Goal: Task Accomplishment & Management: Use online tool/utility

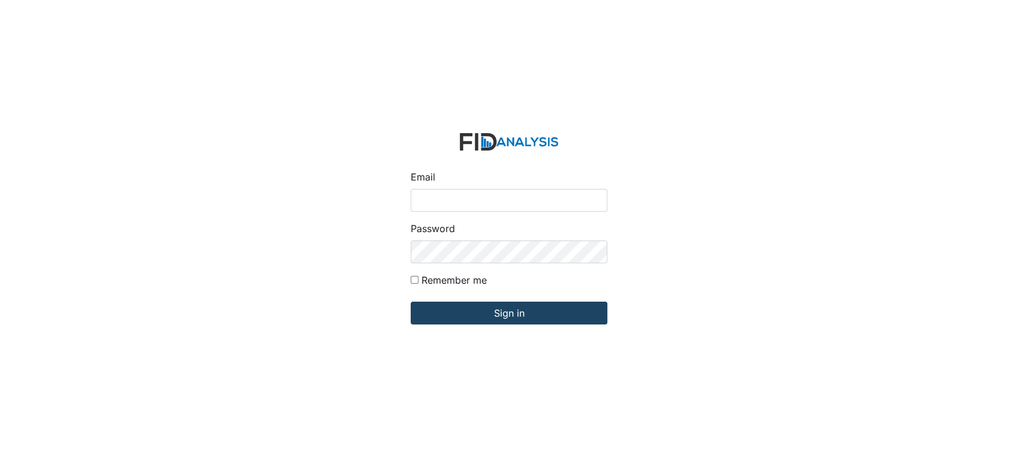
type input "[EMAIL_ADDRESS][DOMAIN_NAME]"
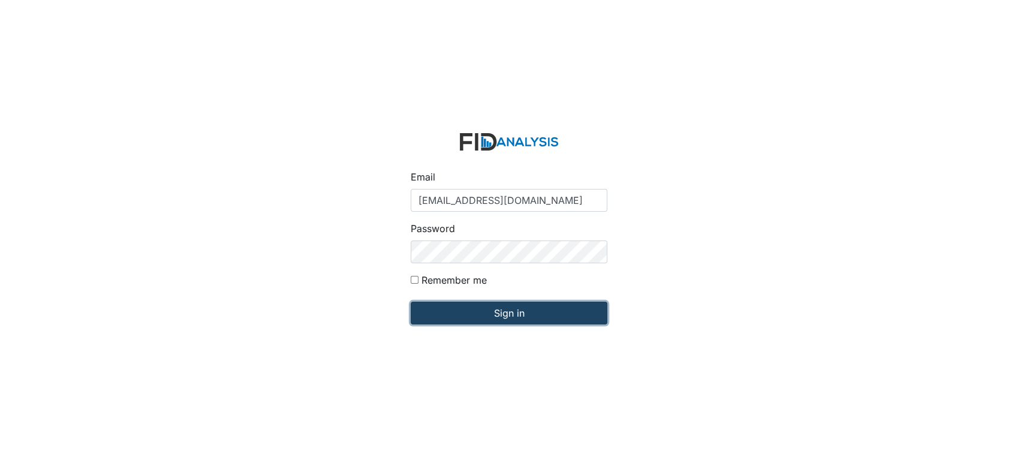
click at [518, 311] on input "Sign in" at bounding box center [509, 313] width 197 height 23
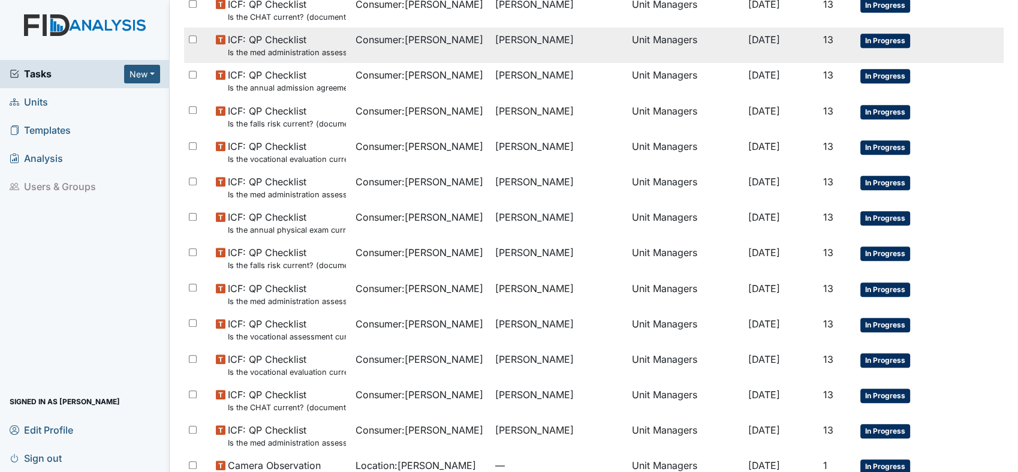
scroll to position [744, 0]
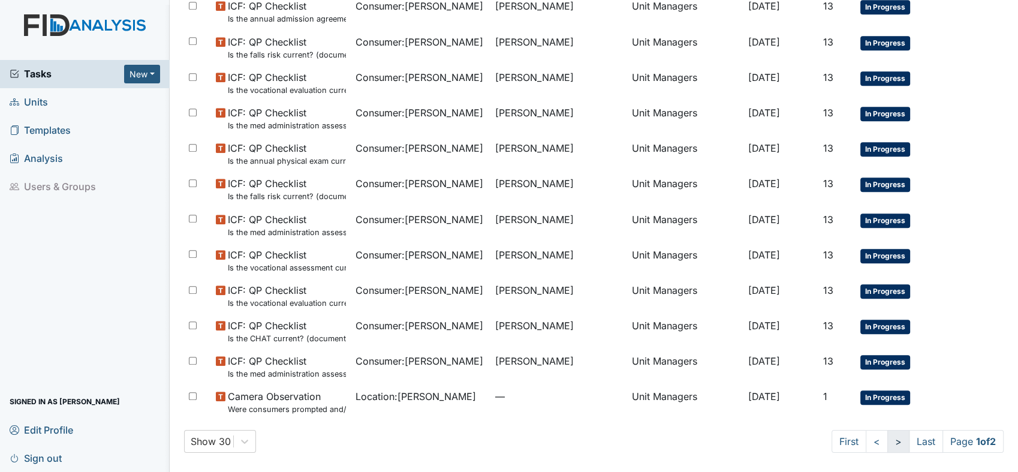
click at [888, 440] on link ">" at bounding box center [899, 441] width 22 height 23
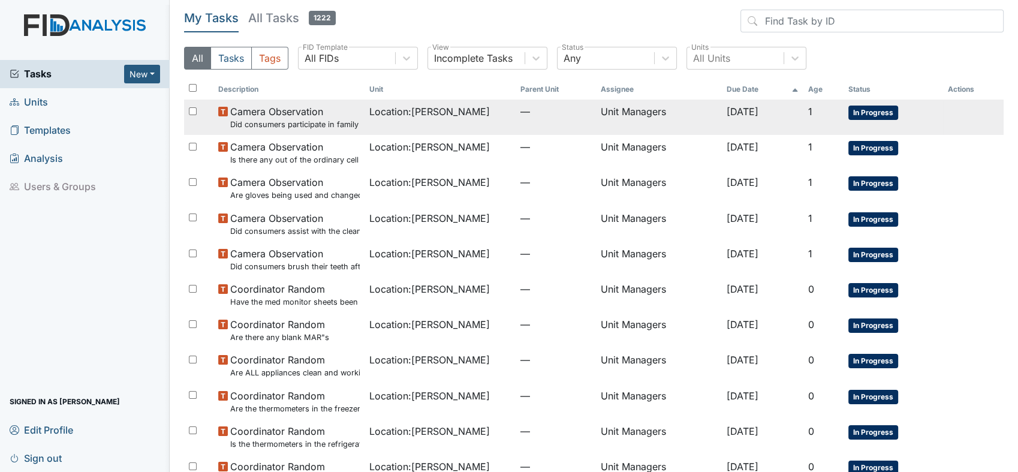
click at [271, 121] on small "Did consumers participate in family style dining?" at bounding box center [295, 124] width 130 height 11
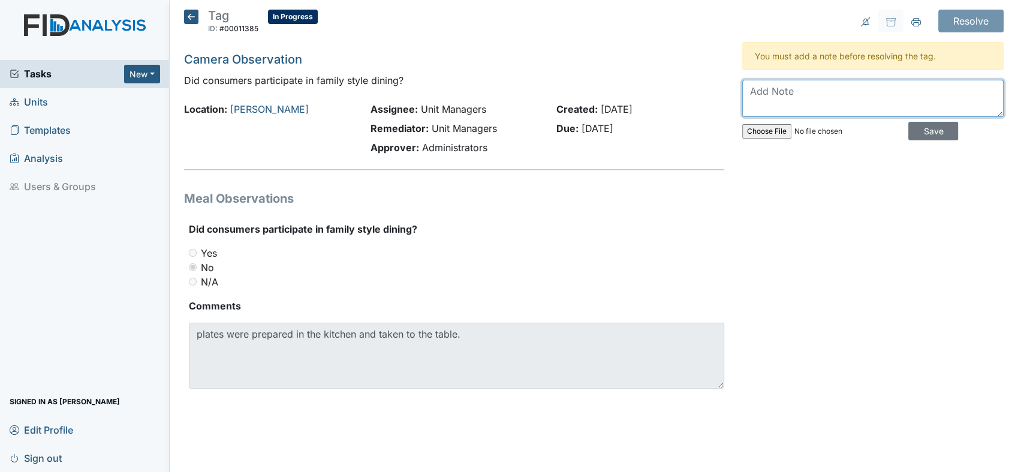
click at [840, 95] on textarea at bounding box center [872, 98] width 261 height 37
click at [835, 94] on textarea "All staff spoken and reminded to serve food in family style dining." at bounding box center [872, 98] width 261 height 37
click at [853, 109] on textarea "All staff spoken with and reminded to serve food in family style dining." at bounding box center [872, 98] width 261 height 37
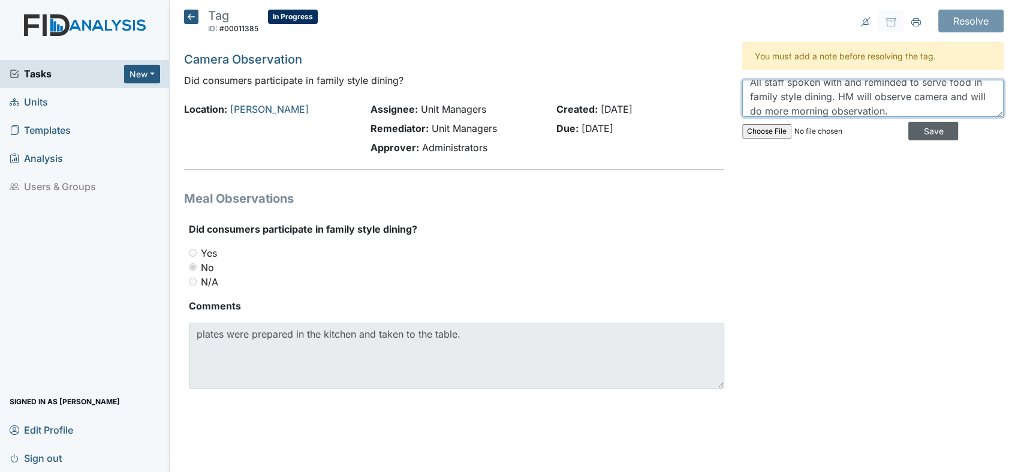
type textarea "All staff spoken with and reminded to serve food in family style dining. HM wil…"
click at [921, 130] on input "Save" at bounding box center [934, 131] width 50 height 19
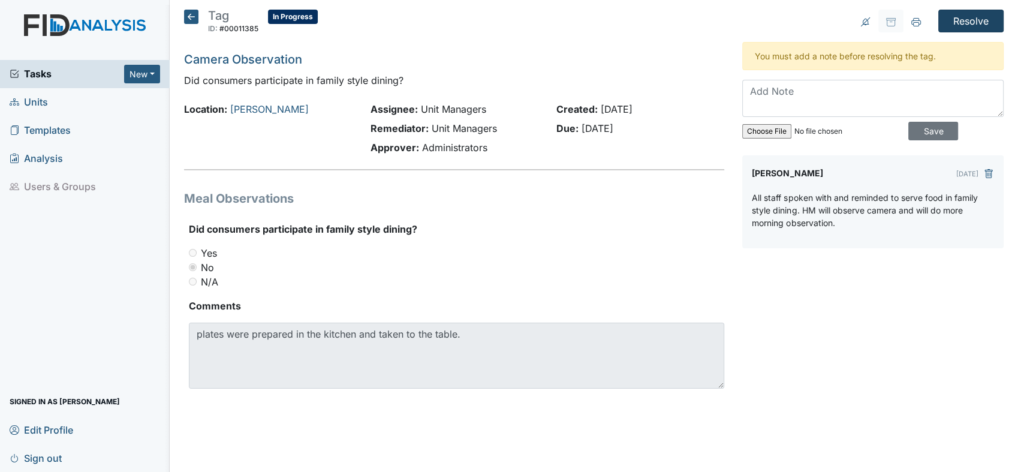
scroll to position [0, 0]
click at [958, 19] on input "Resolve" at bounding box center [971, 21] width 65 height 23
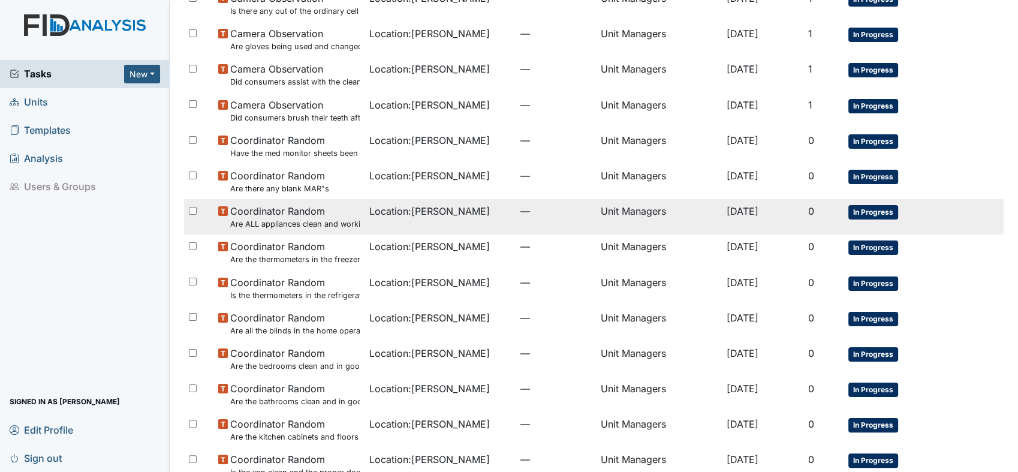
scroll to position [200, 0]
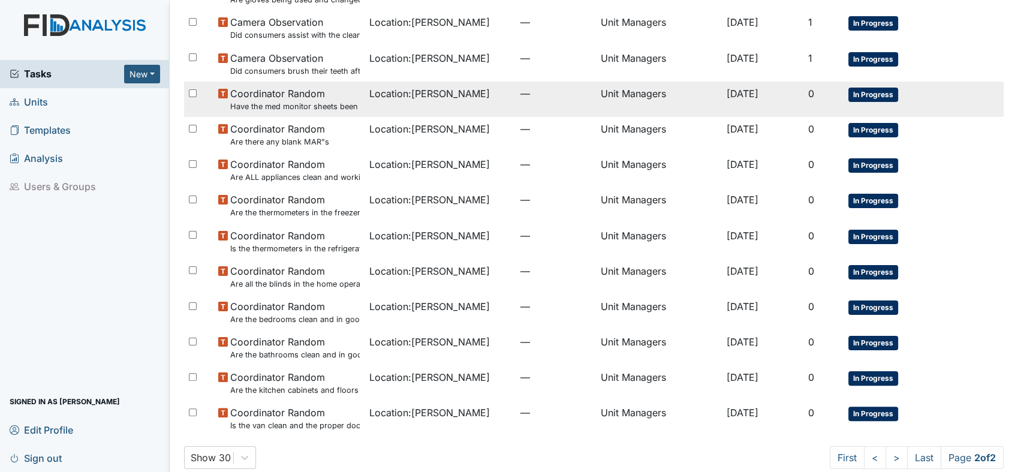
click at [300, 101] on small "Have the med monitor sheets been filled out?" at bounding box center [295, 106] width 130 height 11
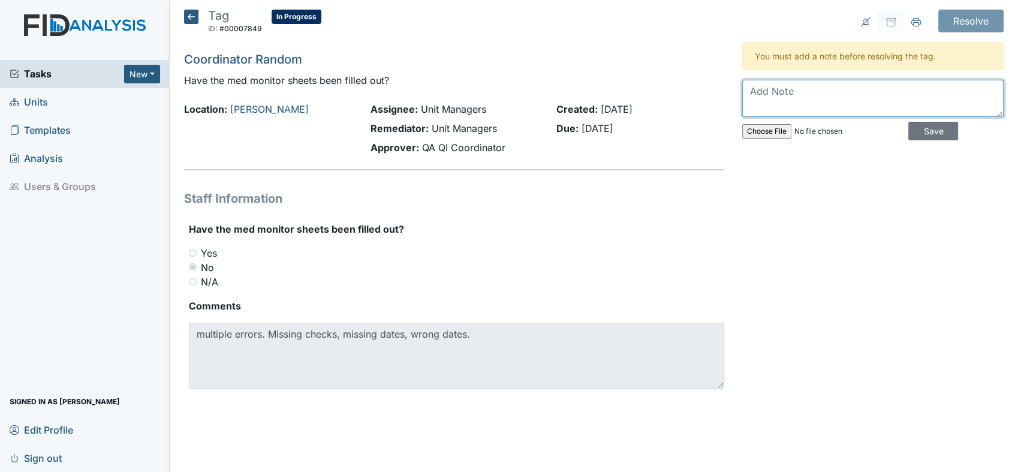
click at [823, 98] on textarea at bounding box center [872, 98] width 261 height 37
type textarea "R"
click at [889, 106] on textarea "not and verbally spoke to staff regarding documenting correctly." at bounding box center [872, 98] width 261 height 37
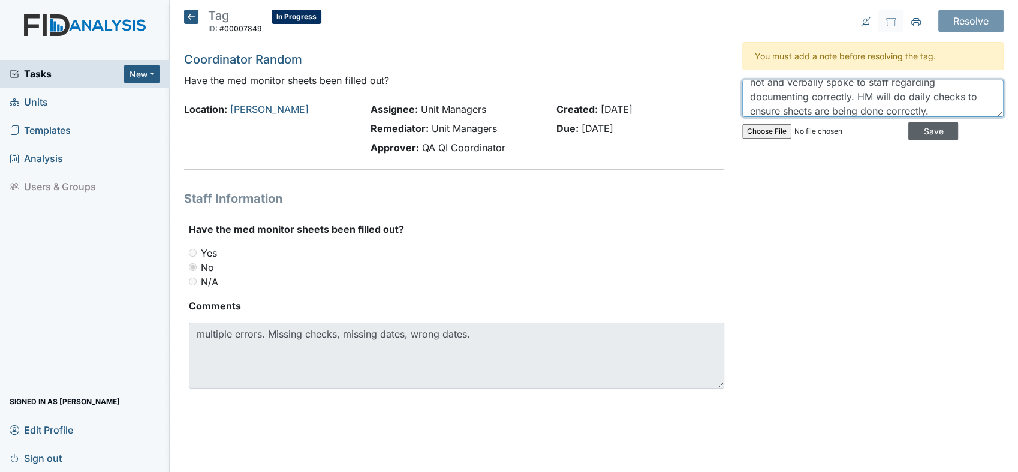
type textarea "not and verbally spoke to staff regarding documenting correctly. HM will do dai…"
click at [927, 129] on input "Save" at bounding box center [934, 131] width 50 height 19
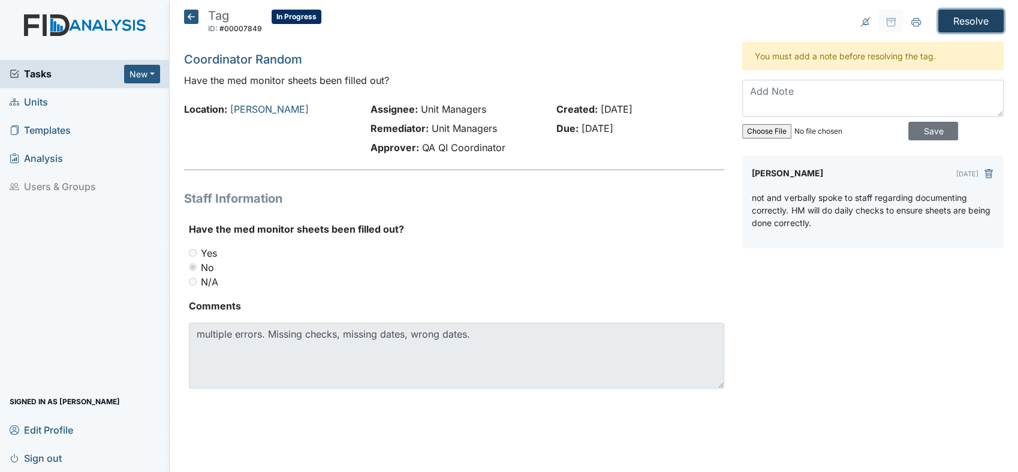
scroll to position [0, 0]
click at [970, 20] on input "Resolve" at bounding box center [971, 21] width 65 height 23
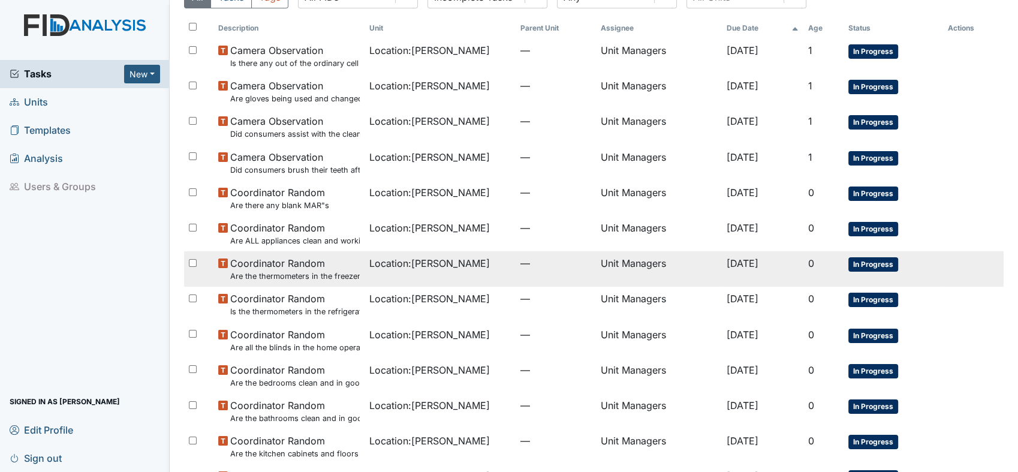
scroll to position [180, 0]
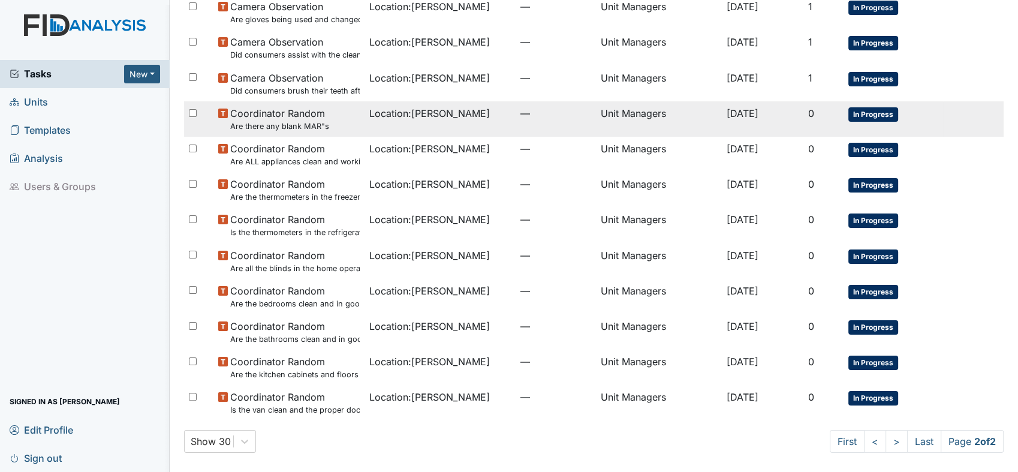
click at [287, 116] on span "Coordinator Random Are there any blank MAR"s" at bounding box center [279, 119] width 99 height 26
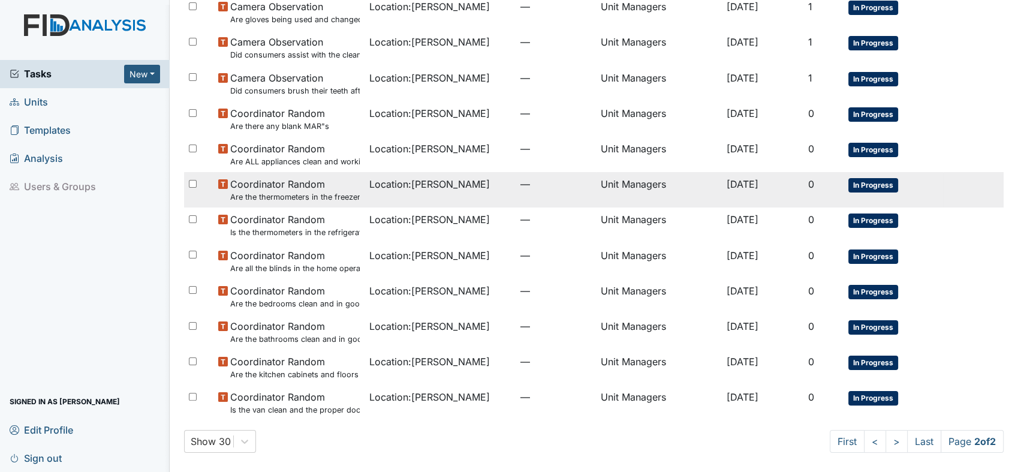
click at [306, 188] on span "Coordinator Random Are the thermometers in the freezer reading between 0 degree…" at bounding box center [295, 190] width 130 height 26
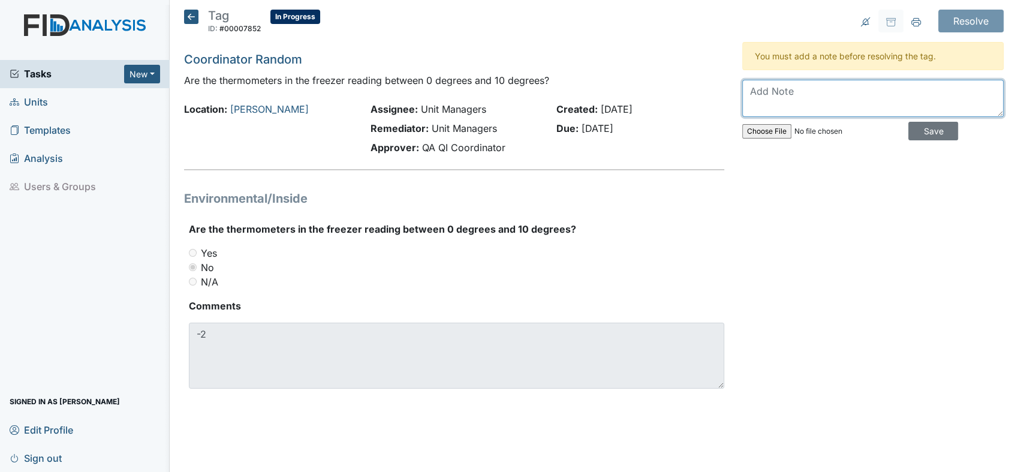
click at [815, 94] on textarea at bounding box center [872, 98] width 261 height 37
type textarea "New thermostats order for all freezers and fridge."
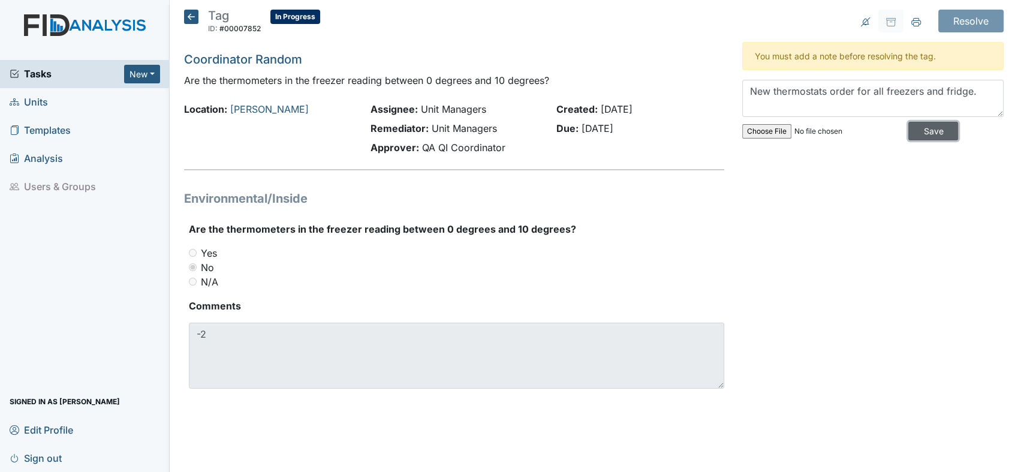
click at [922, 133] on input "Save" at bounding box center [934, 131] width 50 height 19
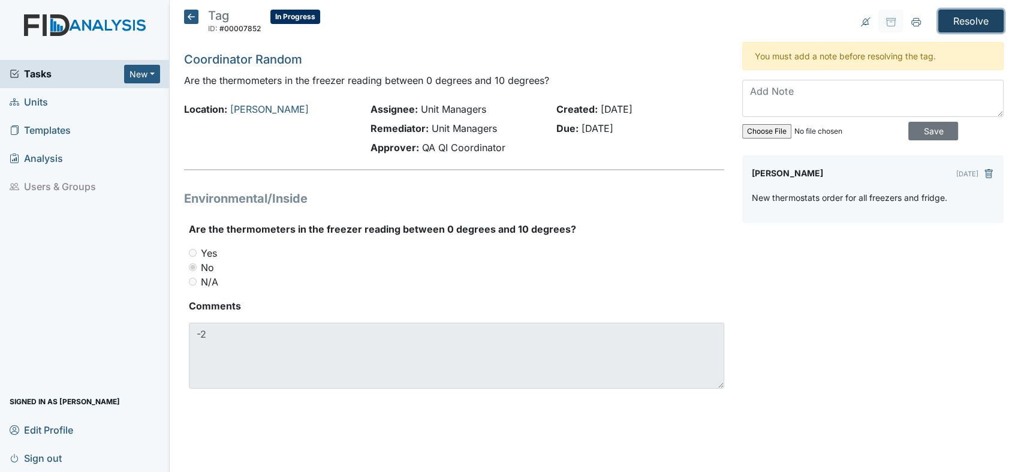
click at [967, 17] on input "Resolve" at bounding box center [971, 21] width 65 height 23
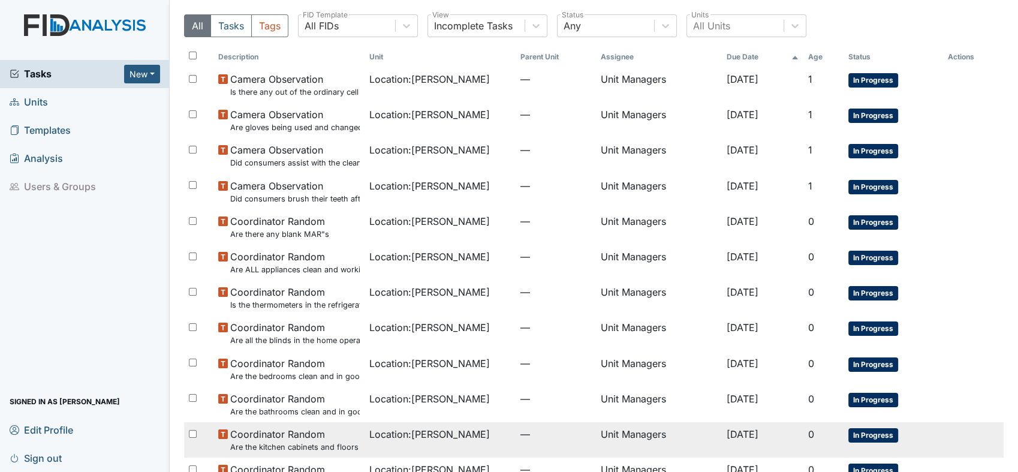
scroll to position [145, 0]
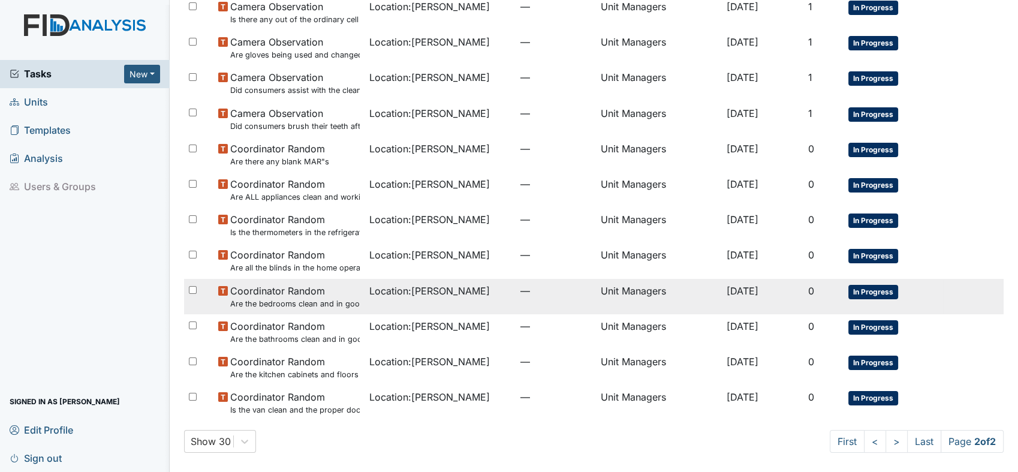
click at [317, 298] on small "Are the bedrooms clean and in good repair?" at bounding box center [295, 303] width 130 height 11
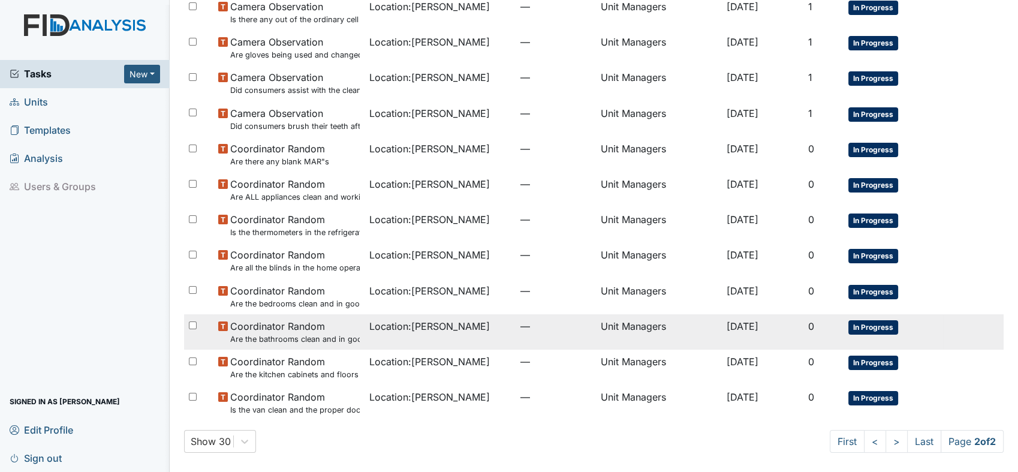
click at [299, 333] on small "Are the bathrooms clean and in good repair?" at bounding box center [295, 338] width 130 height 11
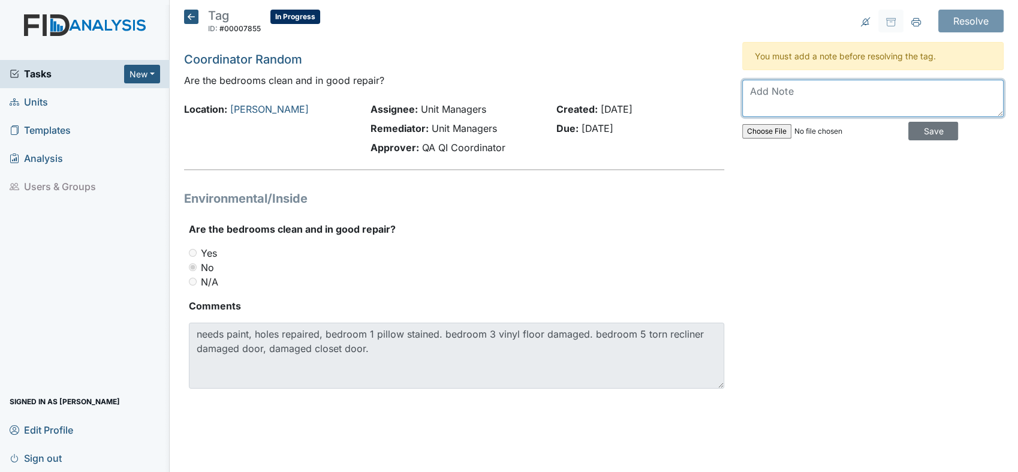
click at [825, 98] on textarea at bounding box center [872, 98] width 261 height 37
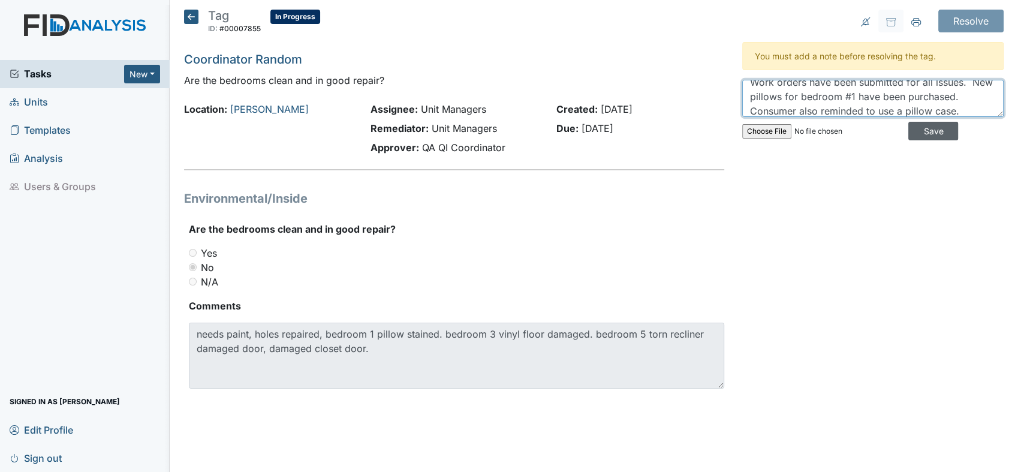
type textarea "Work orders have been submitted for all issues. New pillows for bedroom #1 have…"
click at [933, 133] on input "Save" at bounding box center [934, 131] width 50 height 19
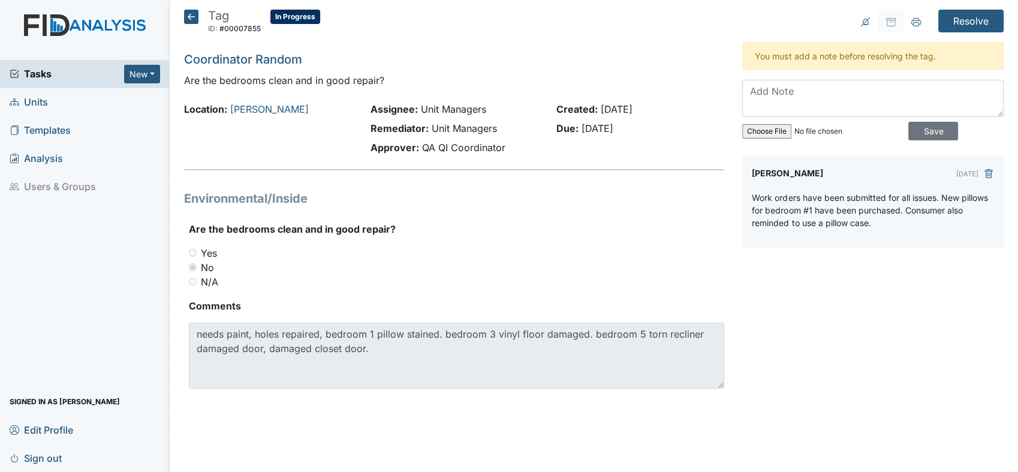
scroll to position [0, 0]
click at [969, 21] on input "Resolve" at bounding box center [971, 21] width 65 height 23
click at [969, 24] on input "Resolve" at bounding box center [971, 21] width 65 height 23
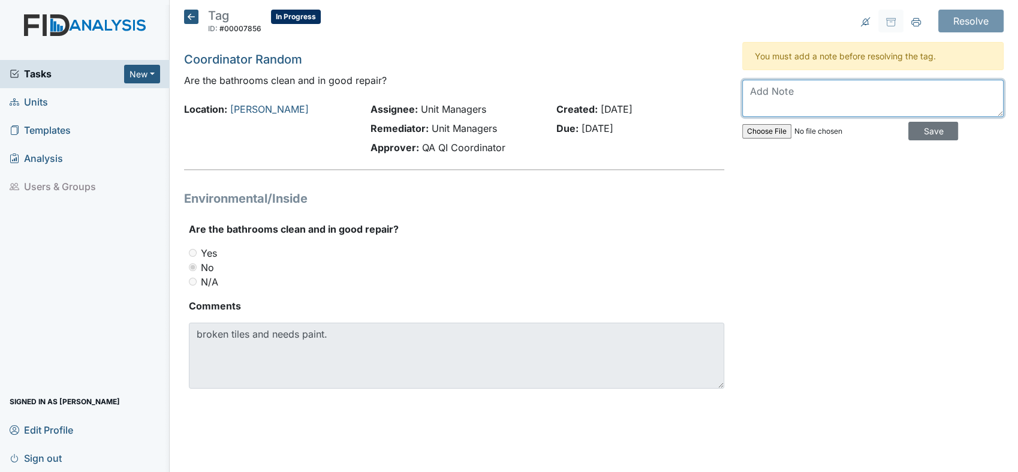
click at [858, 100] on textarea at bounding box center [872, 98] width 261 height 37
click at [858, 100] on textarea "Work orders for paint have been submitted in the past." at bounding box center [872, 98] width 261 height 37
type textarea "Work orders for paint have been submitted in the past. Work order for tile repa…"
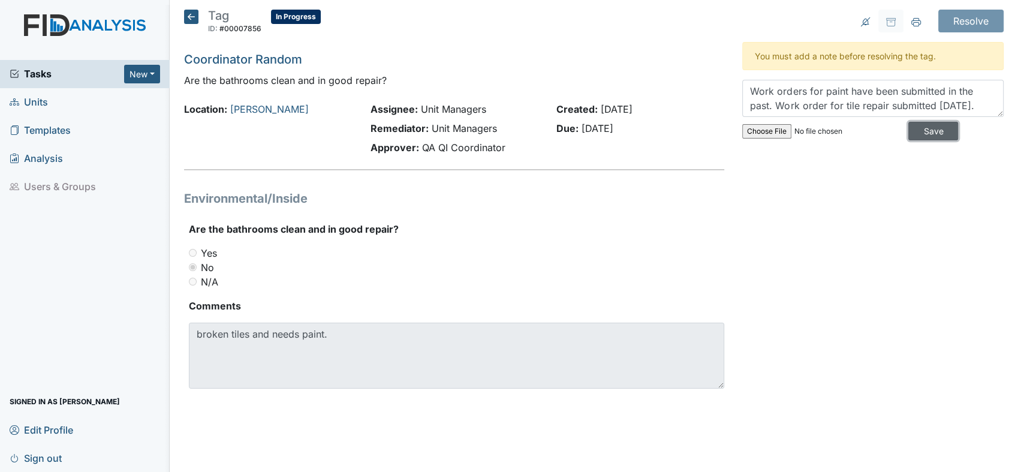
click at [919, 133] on input "Save" at bounding box center [934, 131] width 50 height 19
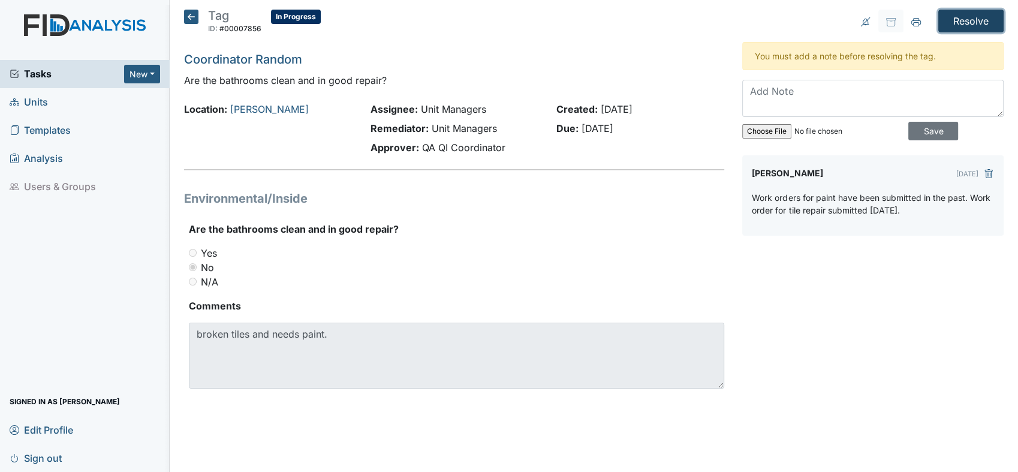
click at [970, 22] on input "Resolve" at bounding box center [971, 21] width 65 height 23
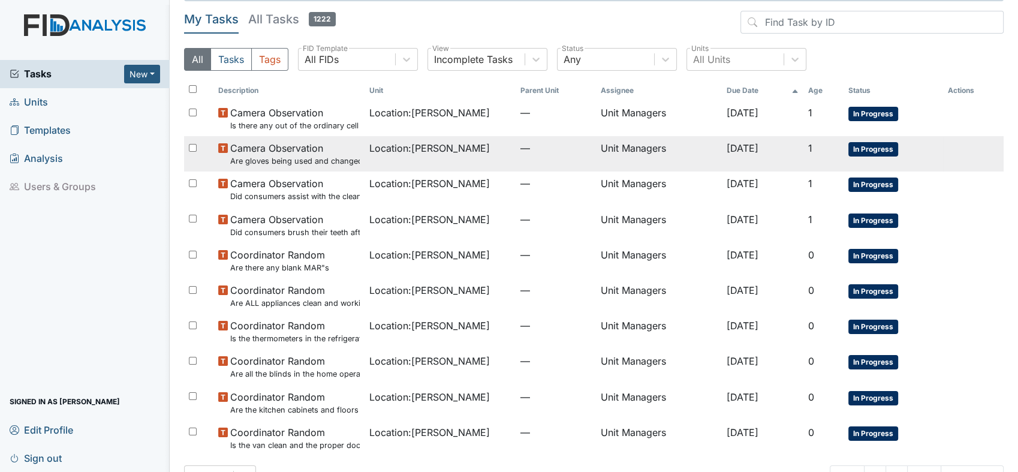
scroll to position [74, 0]
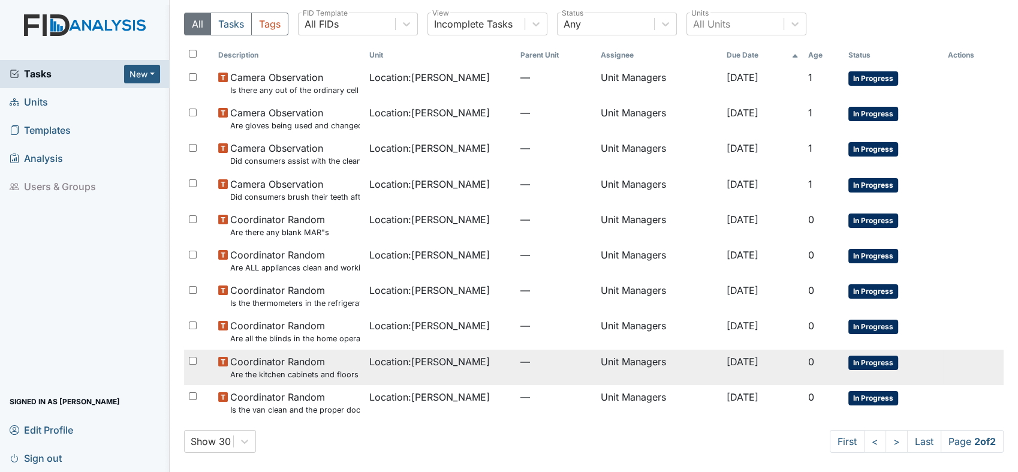
click at [283, 369] on small "Are the kitchen cabinets and floors clean?" at bounding box center [295, 374] width 130 height 11
click at [282, 371] on small "Are the kitchen cabinets and floors clean?" at bounding box center [295, 374] width 130 height 11
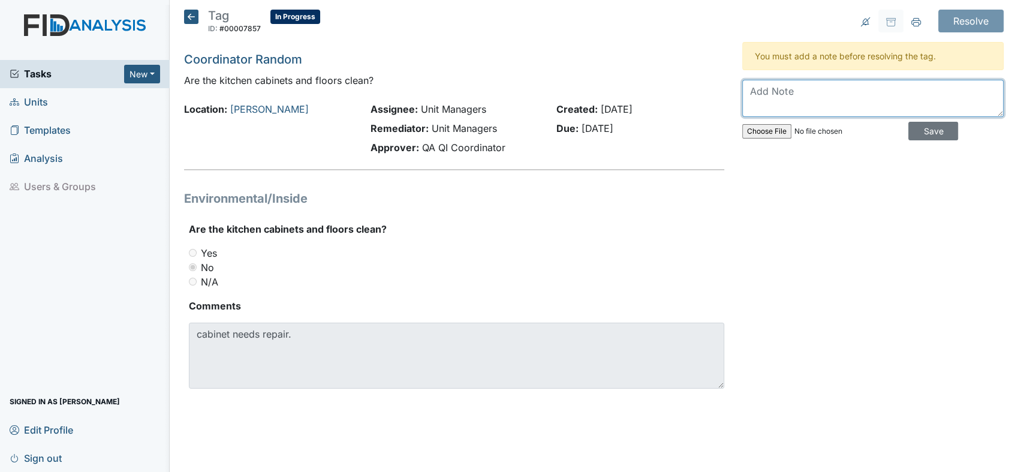
click at [831, 100] on textarea at bounding box center [872, 98] width 261 height 37
type textarea "Work order and E-mail sent to [PERSON_NAME] by Q1/QA"
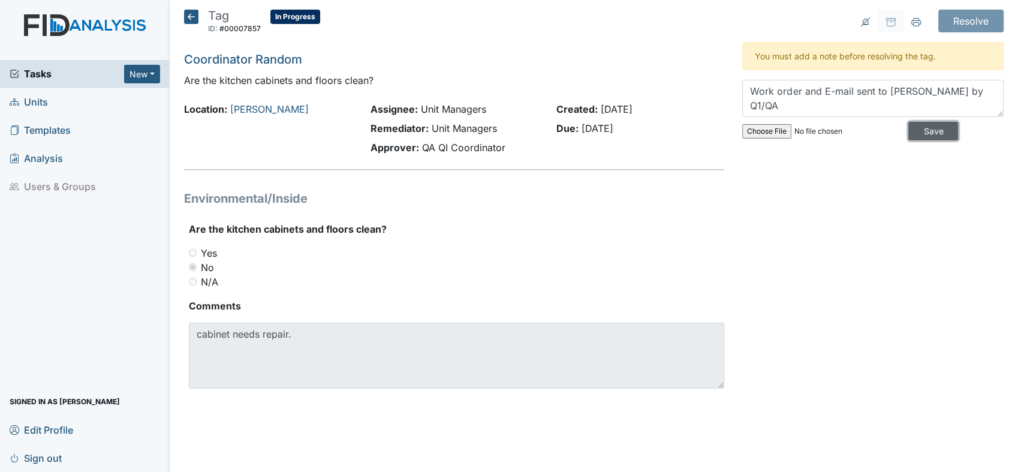
click at [927, 130] on input "Save" at bounding box center [934, 131] width 50 height 19
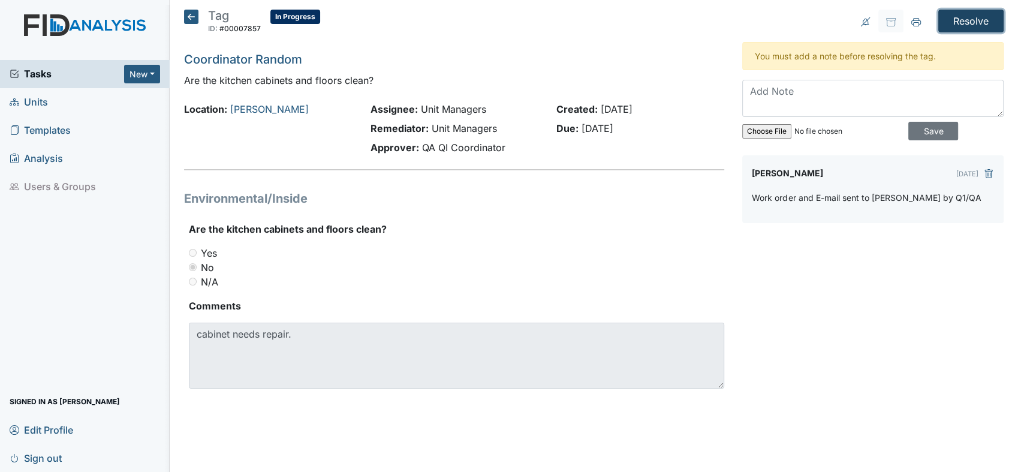
click at [974, 19] on input "Resolve" at bounding box center [971, 21] width 65 height 23
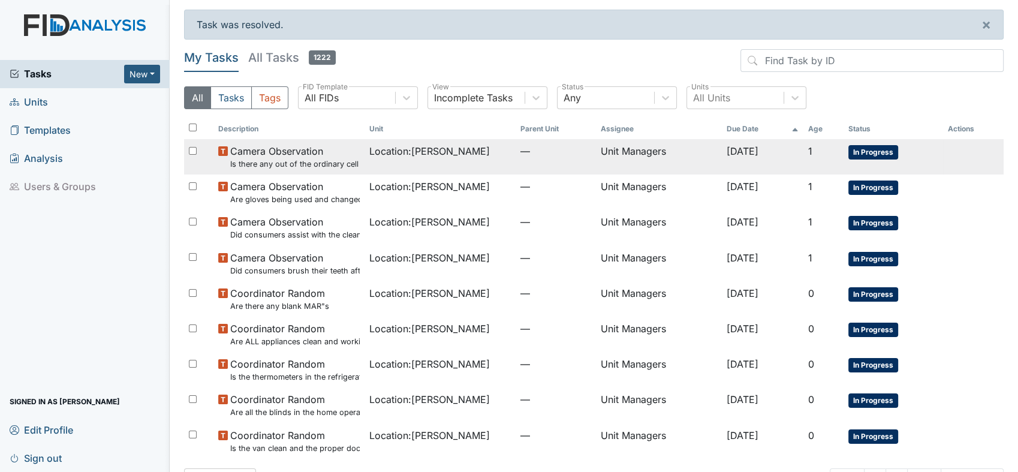
click at [307, 155] on span "Camera Observation Is there any out of the ordinary cell phone usage?" at bounding box center [295, 157] width 130 height 26
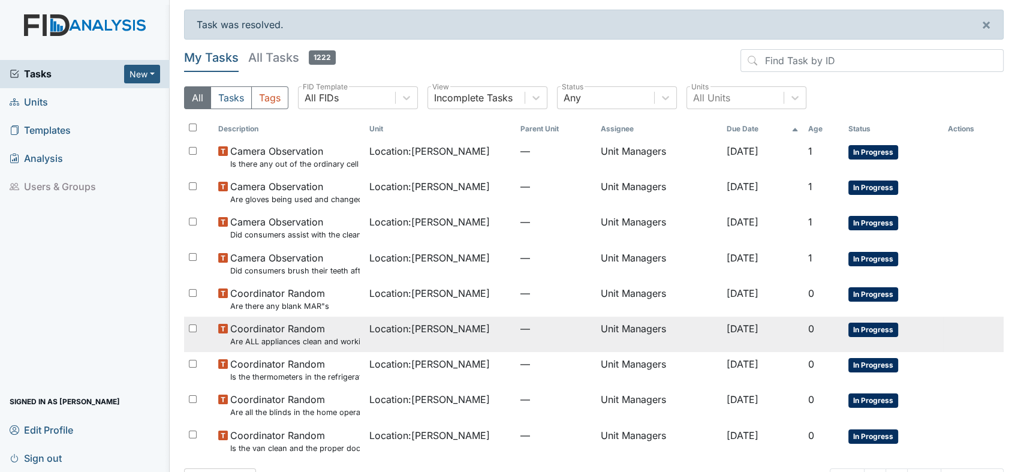
click at [309, 331] on span "Coordinator Random Are ALL appliances clean and working properly?" at bounding box center [295, 334] width 130 height 26
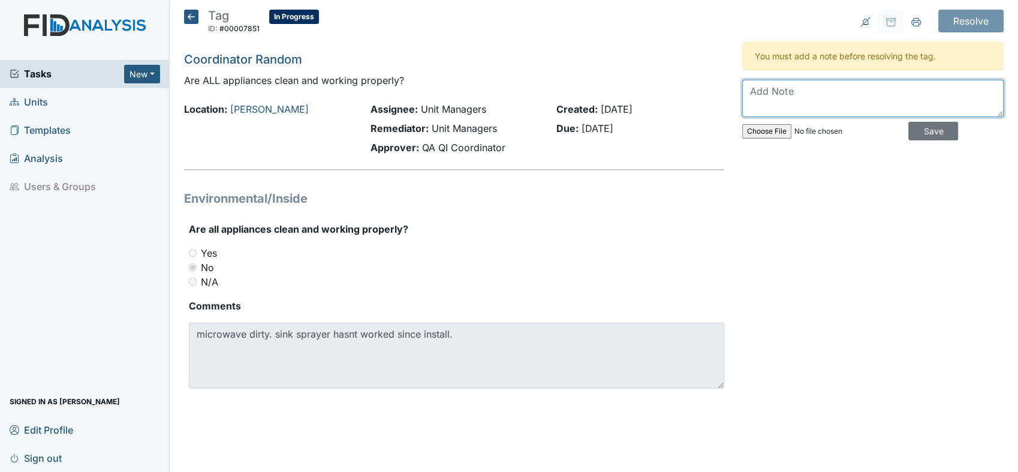
click at [844, 104] on textarea at bounding box center [872, 98] width 261 height 37
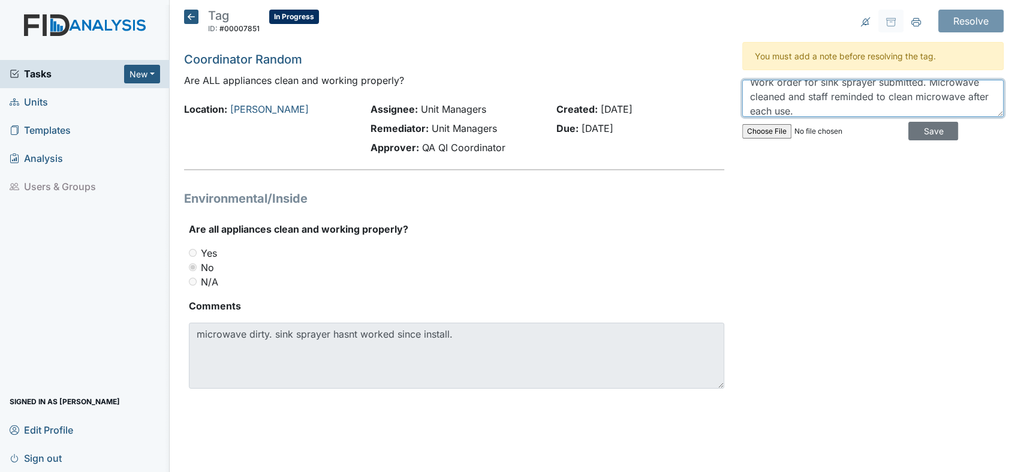
type textarea "Work order for sink sprayer submitted. Microwave cleaned and staff reminded to …"
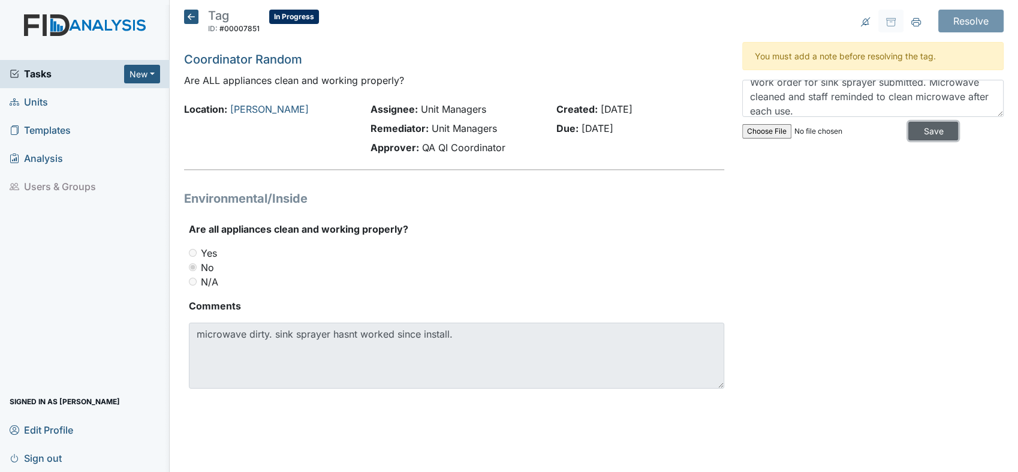
click at [922, 127] on input "Save" at bounding box center [934, 131] width 50 height 19
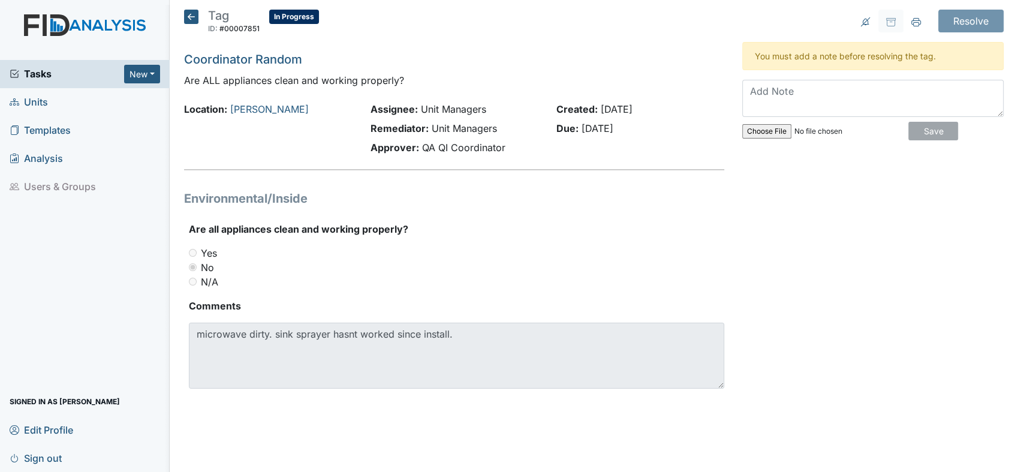
scroll to position [0, 0]
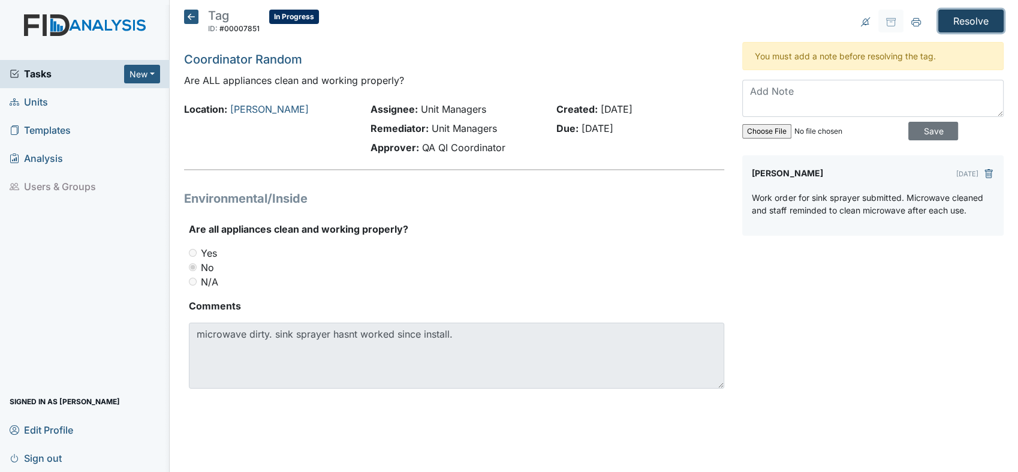
click at [967, 19] on input "Resolve" at bounding box center [971, 21] width 65 height 23
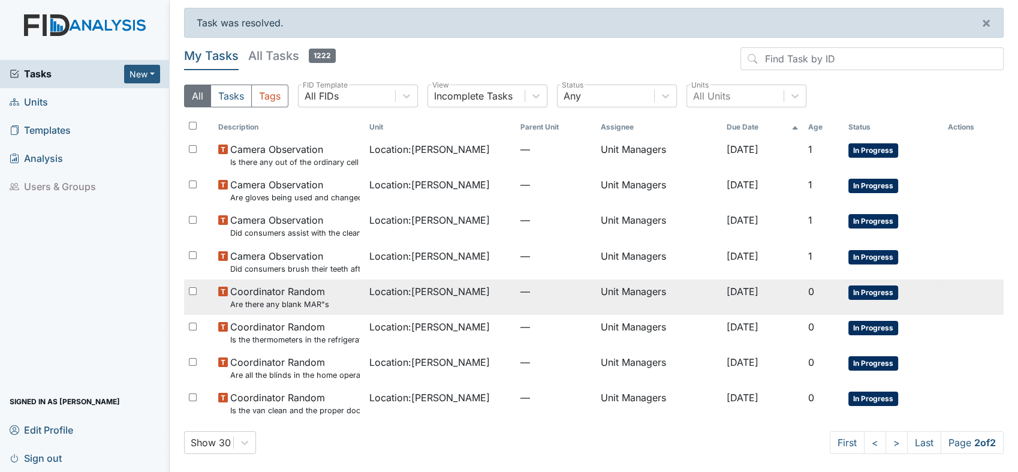
scroll to position [2, 0]
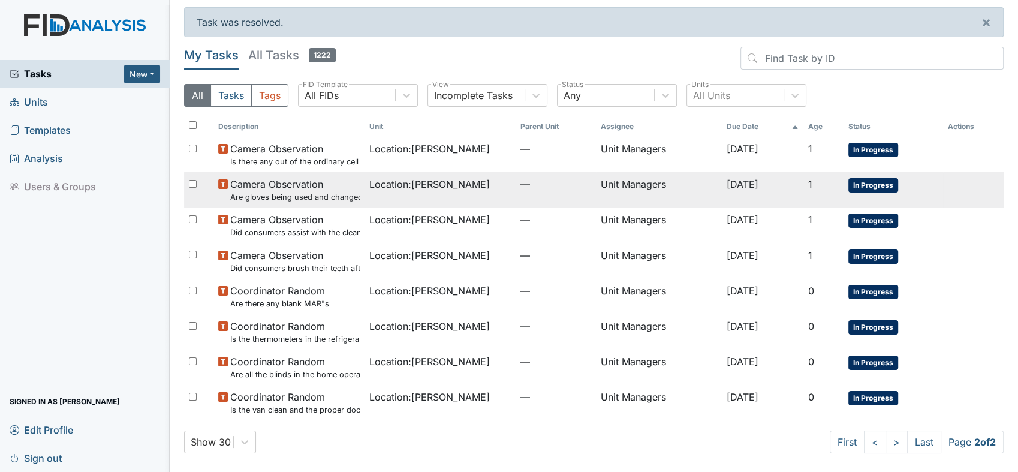
click at [264, 187] on span "Camera Observation Are gloves being used and changed as needed?" at bounding box center [295, 190] width 130 height 26
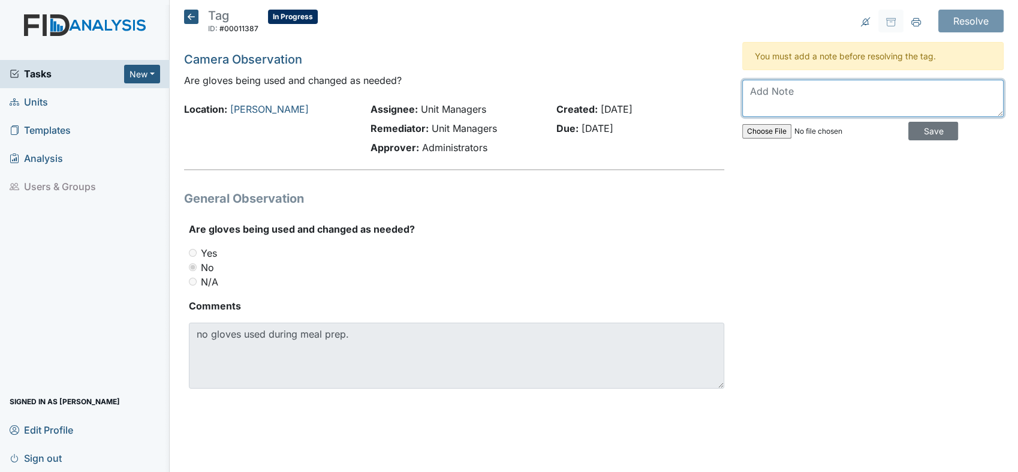
click at [846, 97] on textarea at bounding box center [872, 98] width 261 height 37
type textarea "Pre policy no gloves are to be used in the kitchen unless touching raw meats."
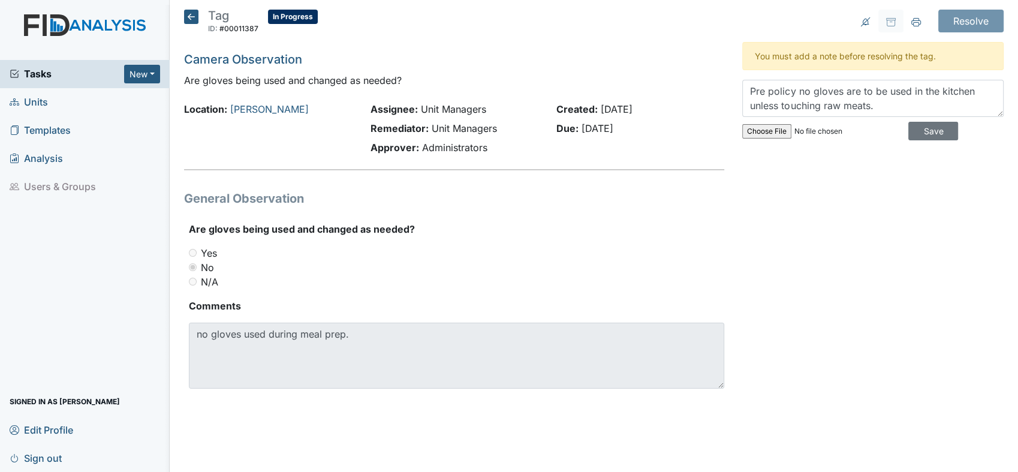
drag, startPoint x: 976, startPoint y: 4, endPoint x: 979, endPoint y: 17, distance: 13.4
click at [978, 9] on main "Tag ID: #00011387 In Progress Autosaving... Camera Observation Are gloves being…" at bounding box center [594, 236] width 849 height 472
click at [925, 123] on input "Save" at bounding box center [934, 131] width 50 height 19
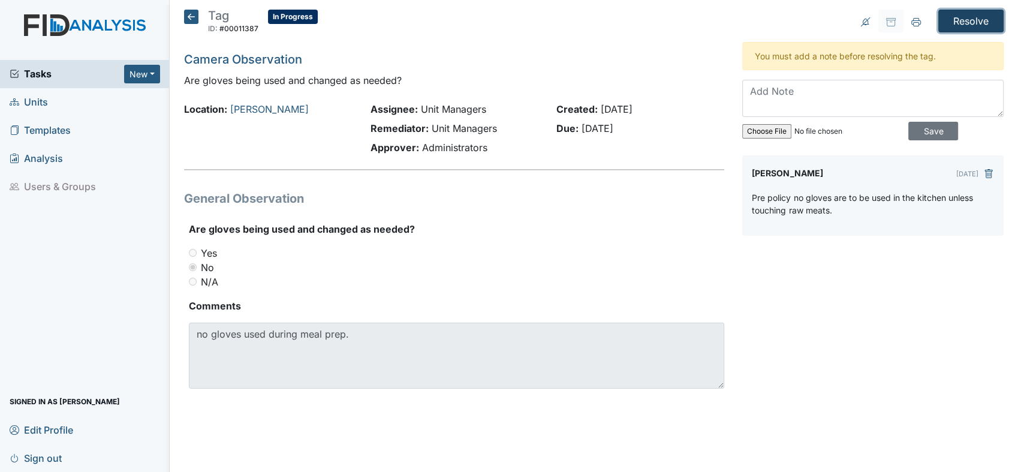
click at [955, 16] on input "Resolve" at bounding box center [971, 21] width 65 height 23
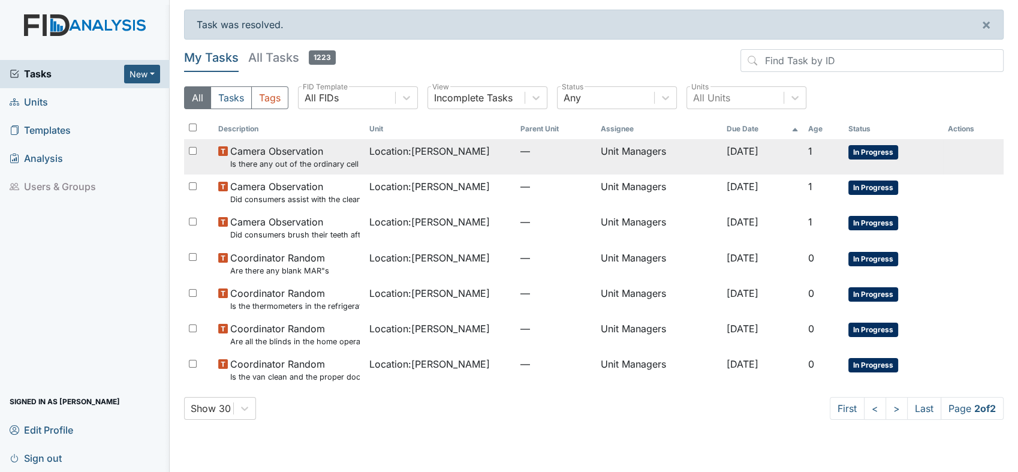
click at [305, 160] on small "Is there any out of the ordinary cell phone usage?" at bounding box center [295, 163] width 130 height 11
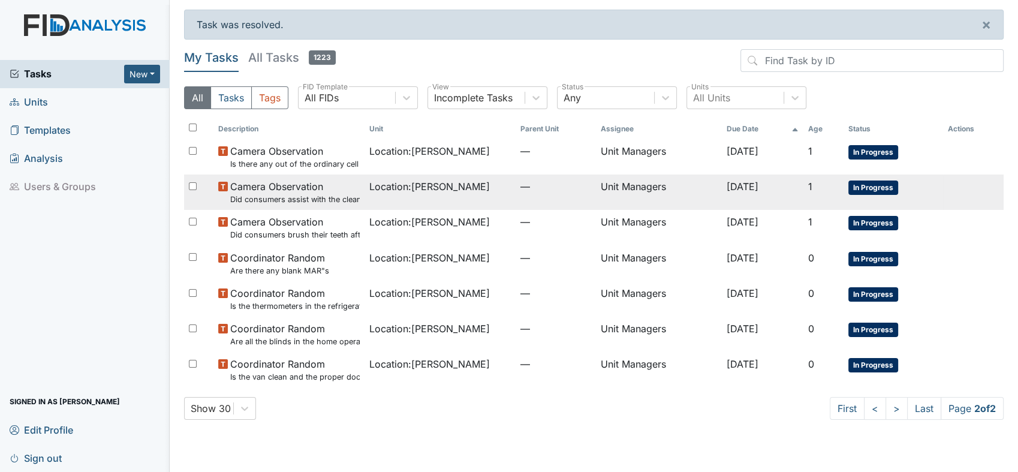
click at [284, 190] on span "Camera Observation Did consumers assist with the clean up?" at bounding box center [295, 192] width 130 height 26
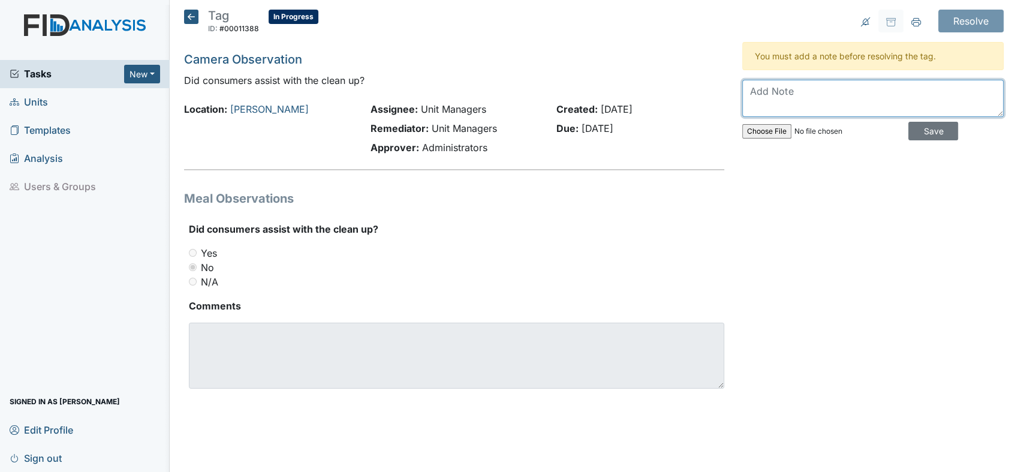
click at [816, 97] on textarea at bounding box center [872, 98] width 261 height 37
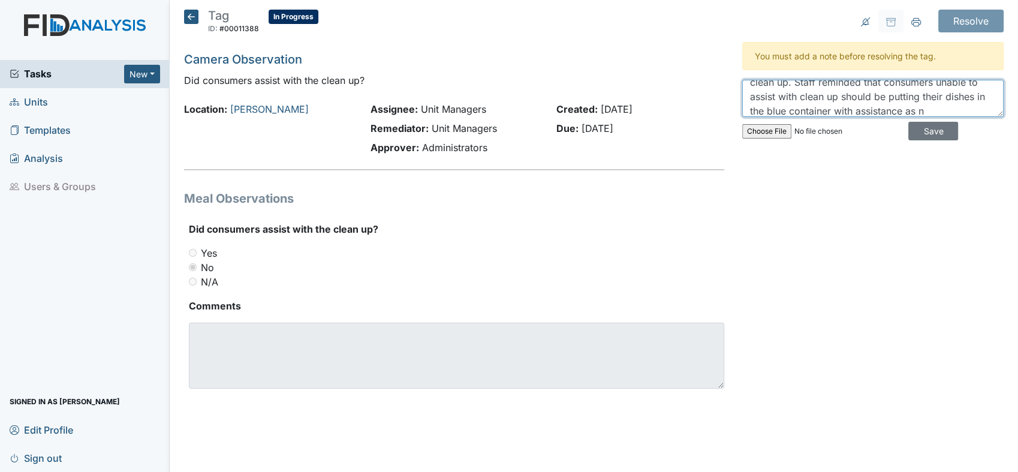
scroll to position [52, 0]
type textarea "Not all consumers are able to assist with clean up. Two consumers have been enc…"
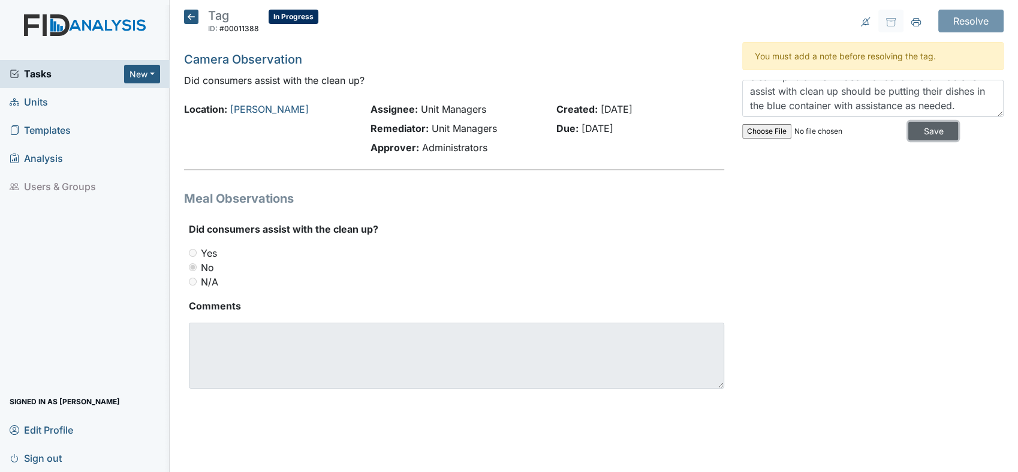
click at [925, 125] on input "Save" at bounding box center [934, 131] width 50 height 19
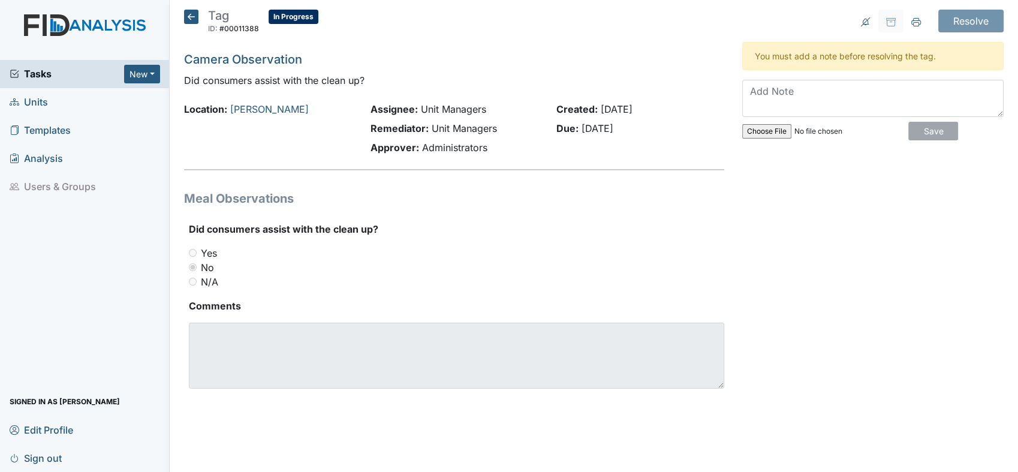
scroll to position [0, 0]
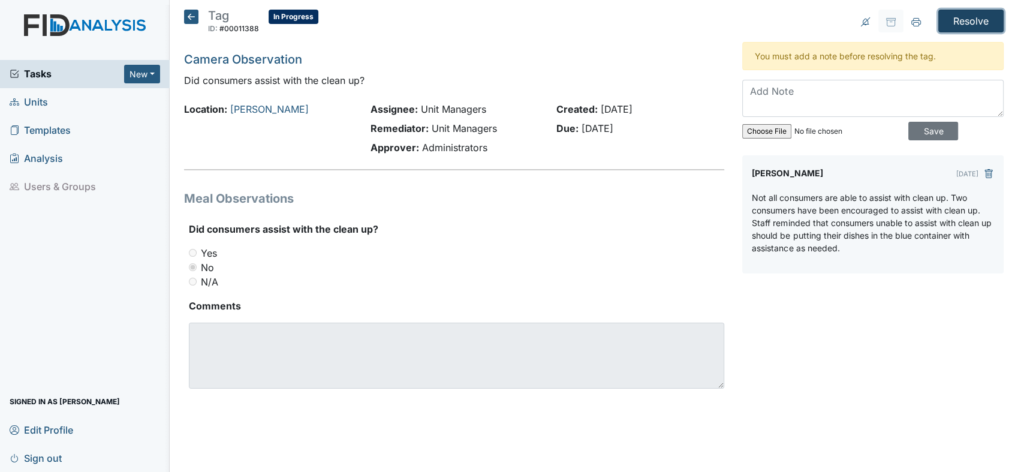
click at [979, 13] on input "Resolve" at bounding box center [971, 21] width 65 height 23
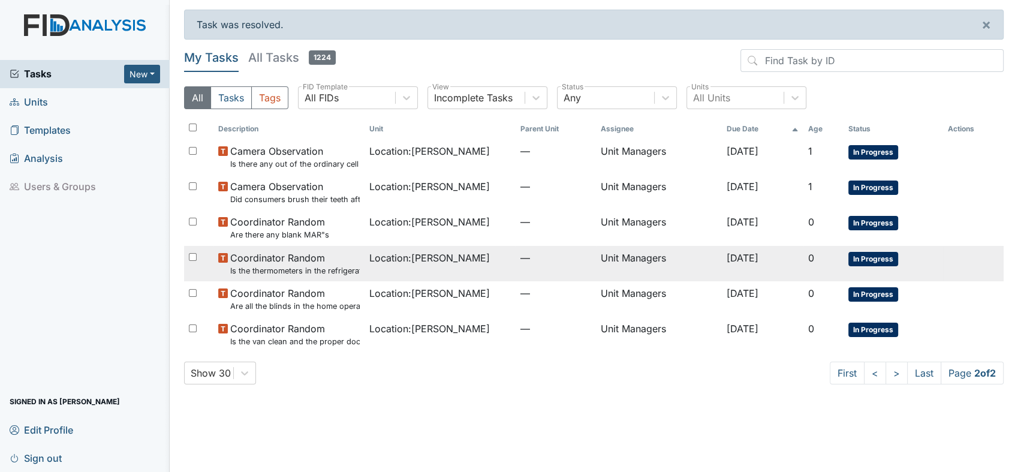
click at [278, 261] on span "Coordinator Random Is the thermometers in the refrigerator reading between 34 d…" at bounding box center [295, 264] width 130 height 26
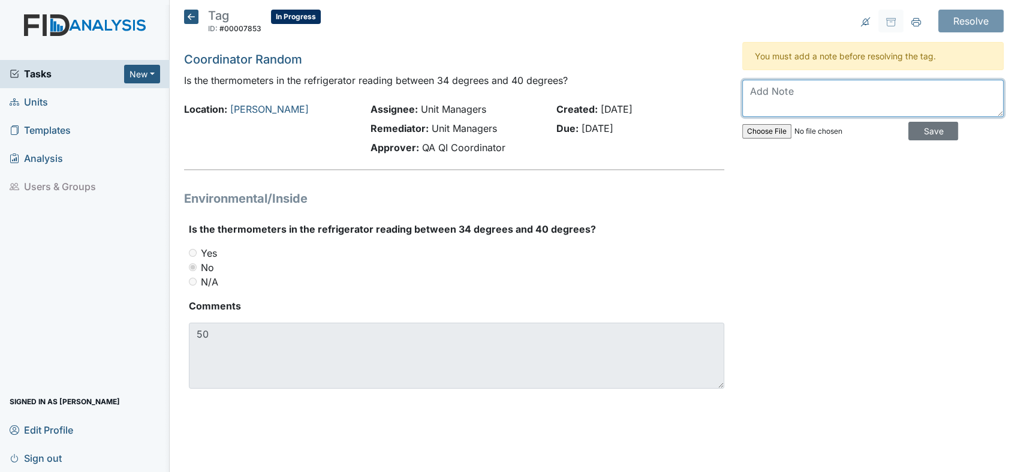
click at [822, 98] on textarea at bounding box center [872, 98] width 261 height 37
click at [825, 91] on textarea "New Thermoters ordered for the fridge." at bounding box center [872, 98] width 261 height 37
click at [821, 91] on textarea "New Thermoters ordered for the fridge." at bounding box center [872, 98] width 261 height 37
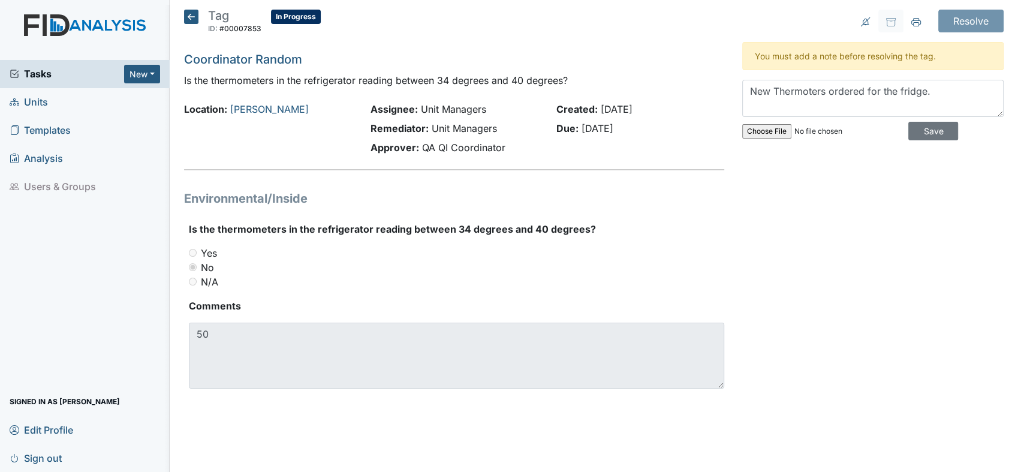
click at [764, 228] on div "Resolve Archive Task × Are you sure you want to archive this task? It will appe…" at bounding box center [872, 214] width 279 height 408
click at [878, 196] on div "Resolve Archive Task × Are you sure you want to archive this task? It will appe…" at bounding box center [872, 214] width 279 height 408
drag, startPoint x: 825, startPoint y: 90, endPoint x: 803, endPoint y: 87, distance: 22.4
click at [802, 87] on textarea "New Thermeters ordered for the fridge." at bounding box center [872, 98] width 261 height 37
type textarea "New Thermometers ordered for the fridge."
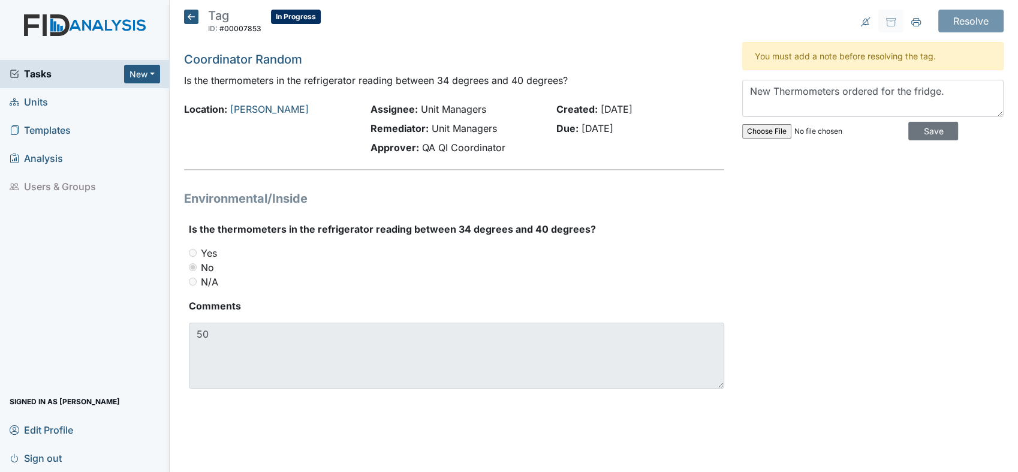
click at [866, 339] on div "Resolve Archive Task × Are you sure you want to archive this task? It will appe…" at bounding box center [872, 214] width 279 height 408
click at [928, 125] on input "Save" at bounding box center [934, 131] width 50 height 19
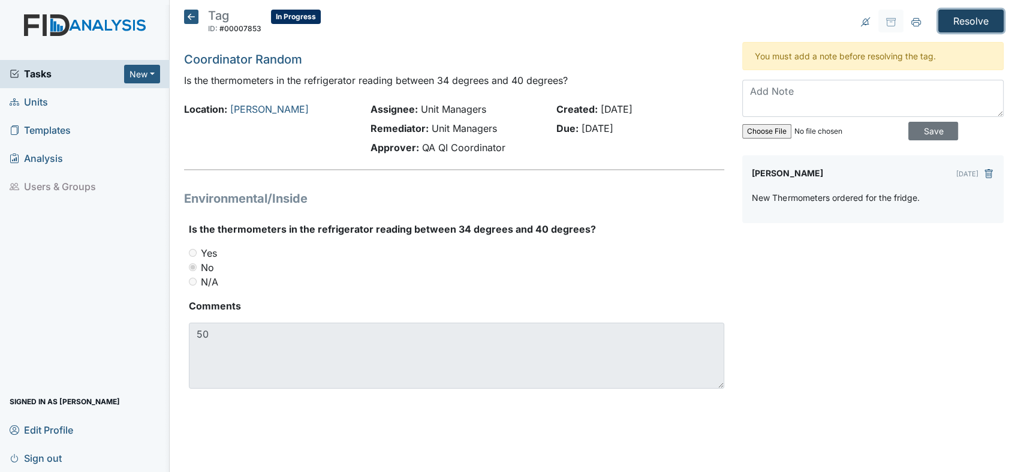
click at [960, 17] on input "Resolve" at bounding box center [971, 21] width 65 height 23
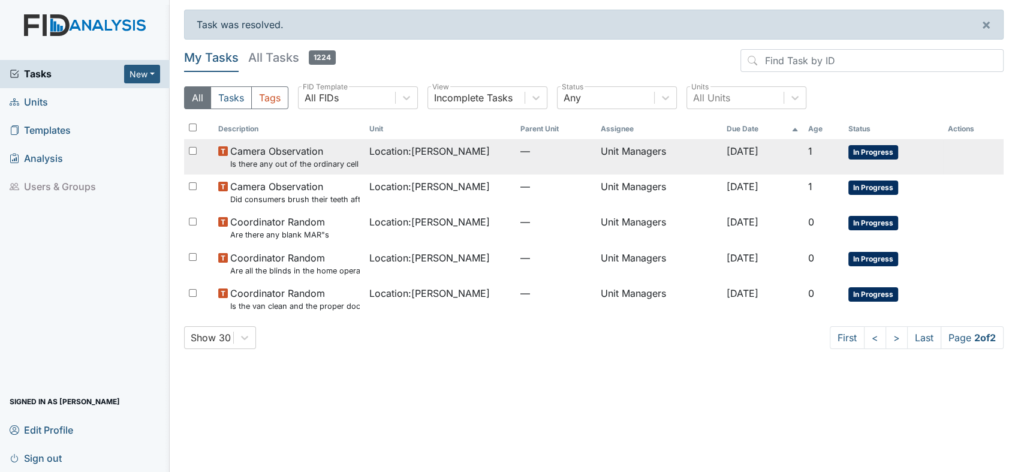
click at [289, 158] on small "Is there any out of the ordinary cell phone usage?" at bounding box center [295, 163] width 130 height 11
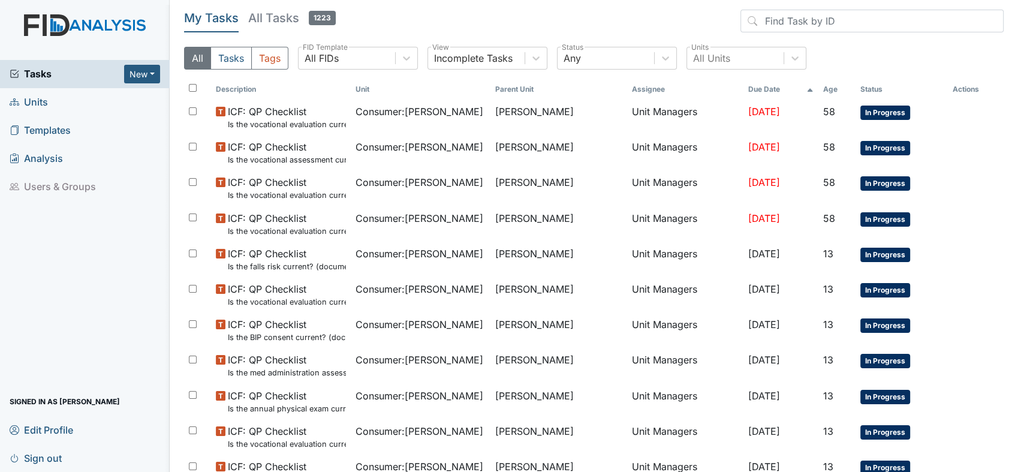
click at [58, 131] on span "Templates" at bounding box center [40, 130] width 61 height 19
click at [45, 103] on span "Units" at bounding box center [29, 102] width 38 height 19
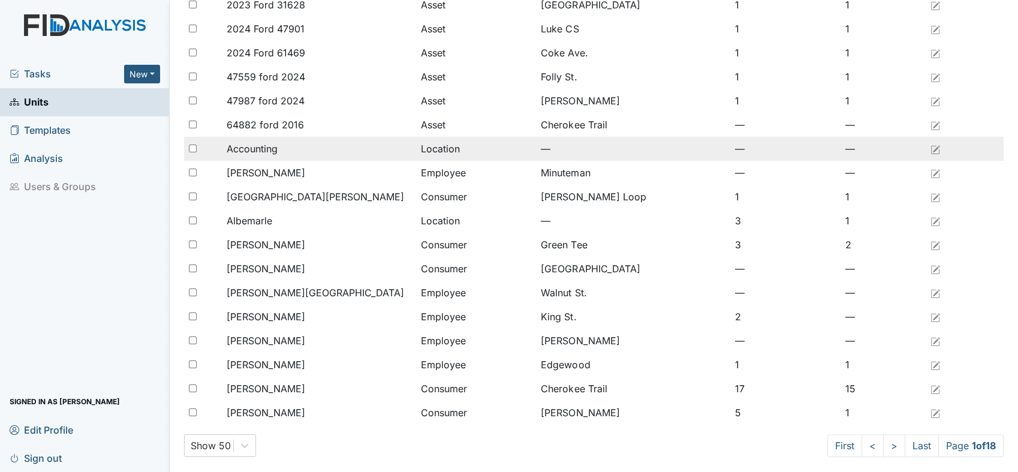
scroll to position [873, 0]
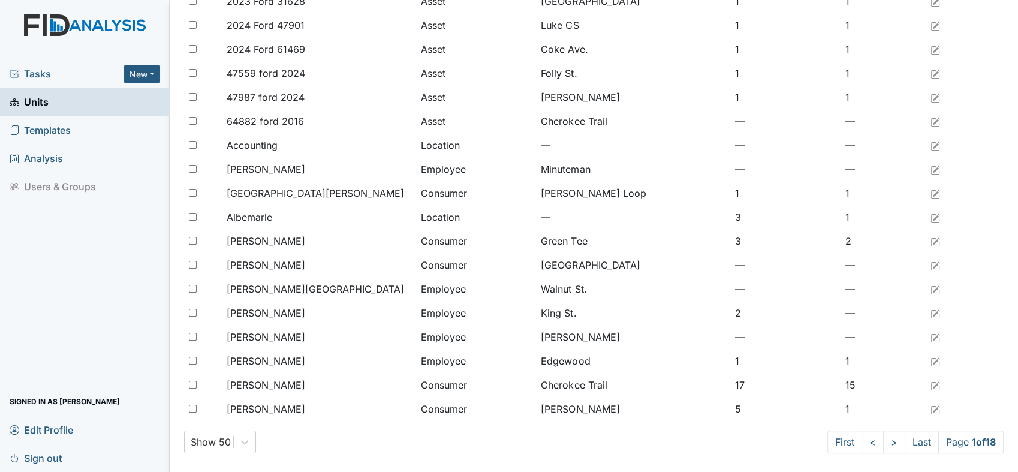
click at [42, 129] on span "Templates" at bounding box center [40, 130] width 61 height 19
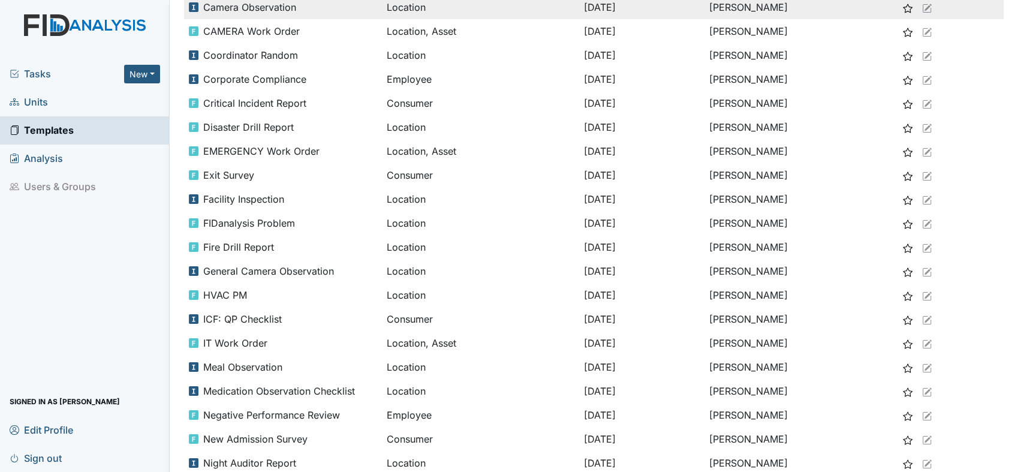
scroll to position [266, 0]
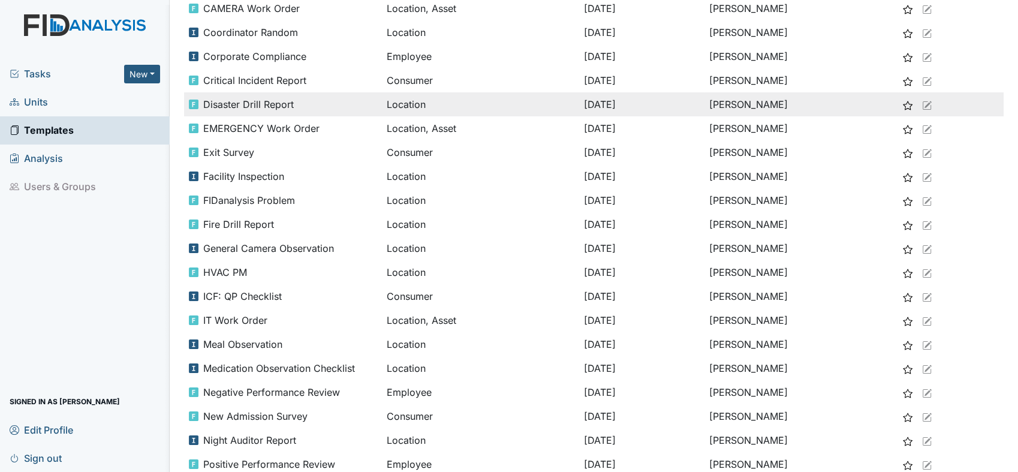
click at [291, 101] on span "Disaster Drill Report" at bounding box center [248, 104] width 91 height 14
